Goal: Communication & Community: Answer question/provide support

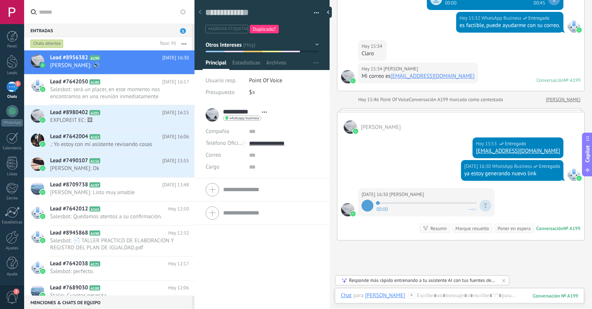
scroll to position [420, 0]
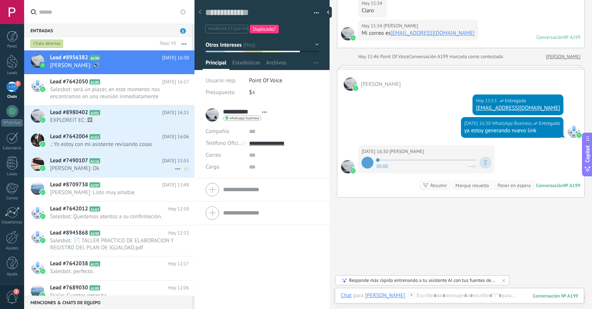
click at [137, 161] on h2 "Lead #7490107 A116" at bounding box center [106, 160] width 112 height 7
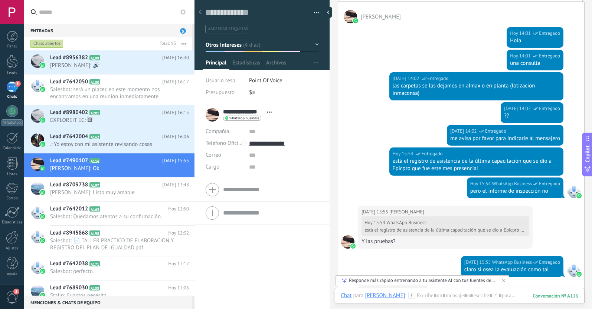
scroll to position [926, 0]
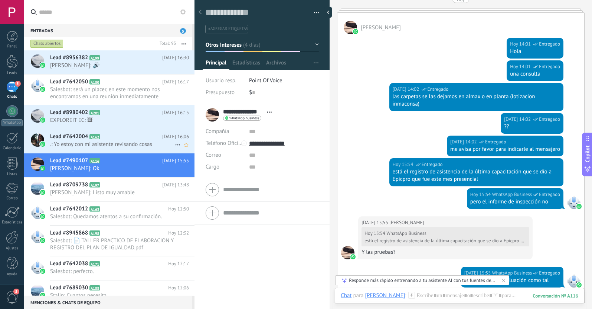
click at [111, 144] on span ".: Yo estoy con mi asistente revisando cosas" at bounding box center [112, 144] width 125 height 7
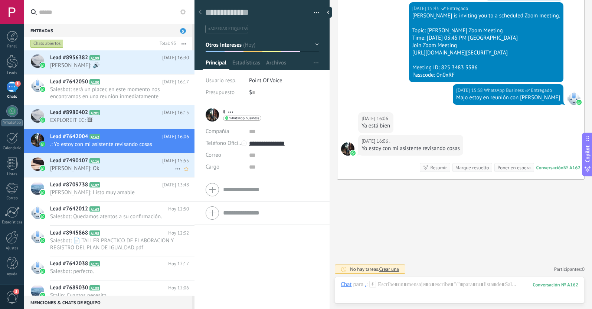
scroll to position [11, 0]
click at [175, 169] on use at bounding box center [177, 169] width 5 height 1
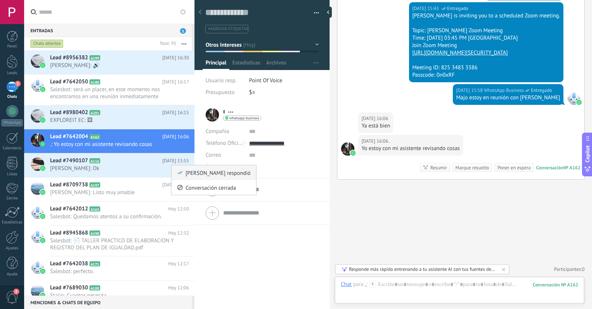
click at [184, 171] on div "[PERSON_NAME] respondió" at bounding box center [213, 172] width 73 height 15
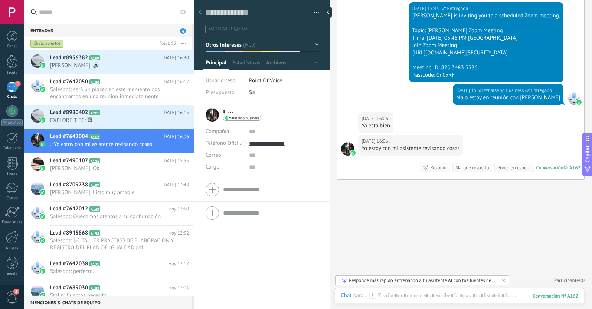
scroll to position [1019, 0]
click at [175, 145] on use at bounding box center [177, 145] width 5 height 1
click at [180, 151] on icon at bounding box center [179, 148] width 5 height 5
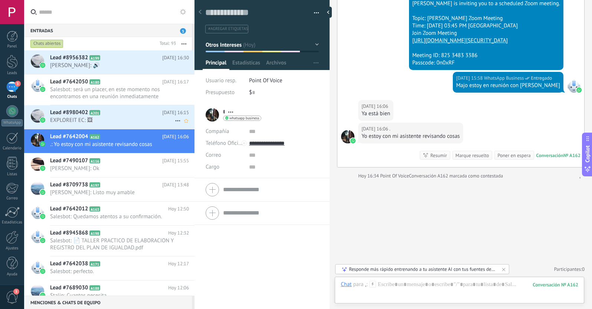
click at [118, 119] on span "EXPLOREIT EC: 🖼" at bounding box center [112, 120] width 125 height 7
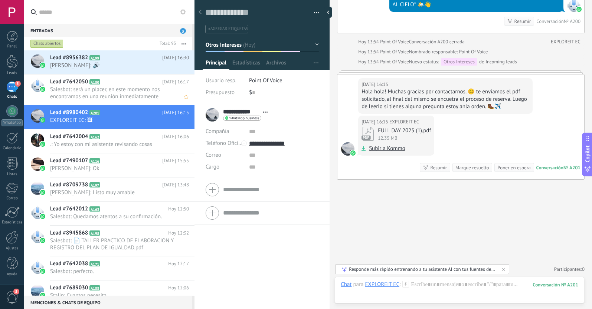
scroll to position [98, 0]
click at [121, 66] on span "[PERSON_NAME]: 🔊" at bounding box center [112, 65] width 125 height 7
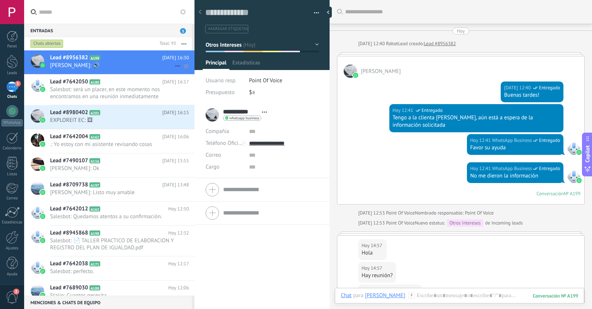
scroll to position [442, 0]
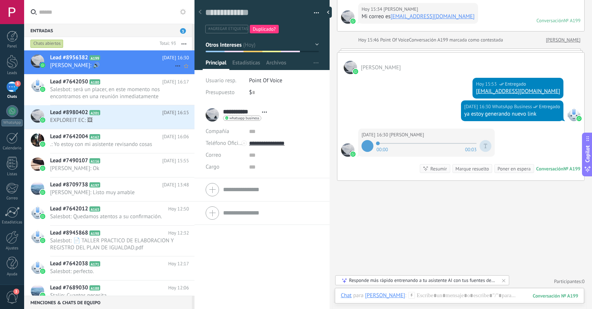
click at [175, 66] on use at bounding box center [177, 66] width 5 height 1
click at [180, 70] on icon at bounding box center [179, 69] width 5 height 5
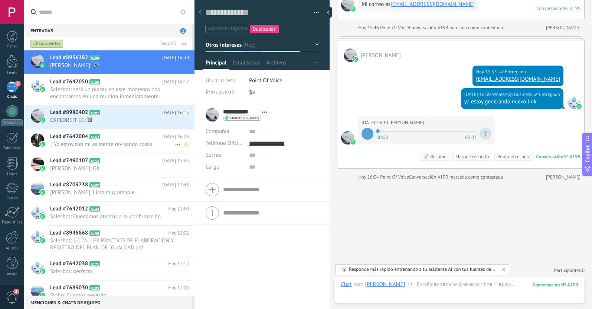
click at [128, 138] on h2 "Lead #7642004 A162" at bounding box center [106, 136] width 112 height 7
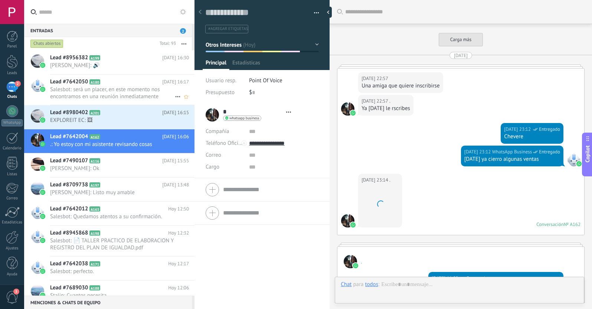
click at [133, 86] on span "Salesbot: será un placer, en este momento nos encontramos en una reunión inmedi…" at bounding box center [112, 93] width 125 height 14
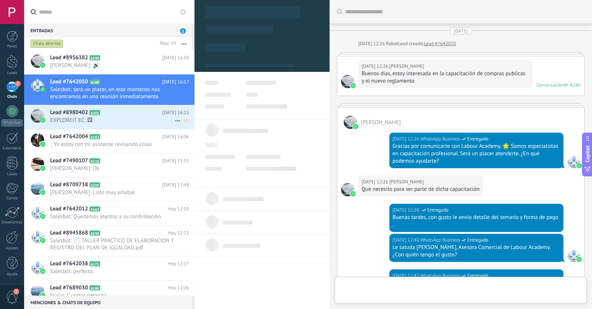
type textarea "**********"
